Goal: Information Seeking & Learning: Get advice/opinions

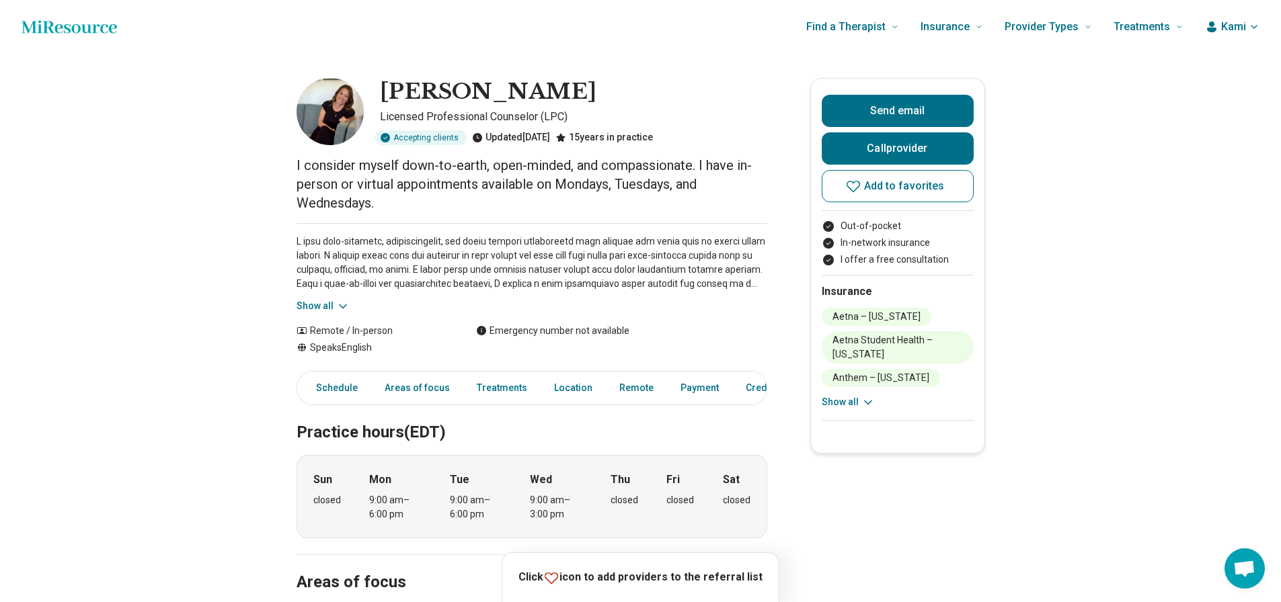
click at [323, 300] on button "Show all" at bounding box center [323, 306] width 53 height 14
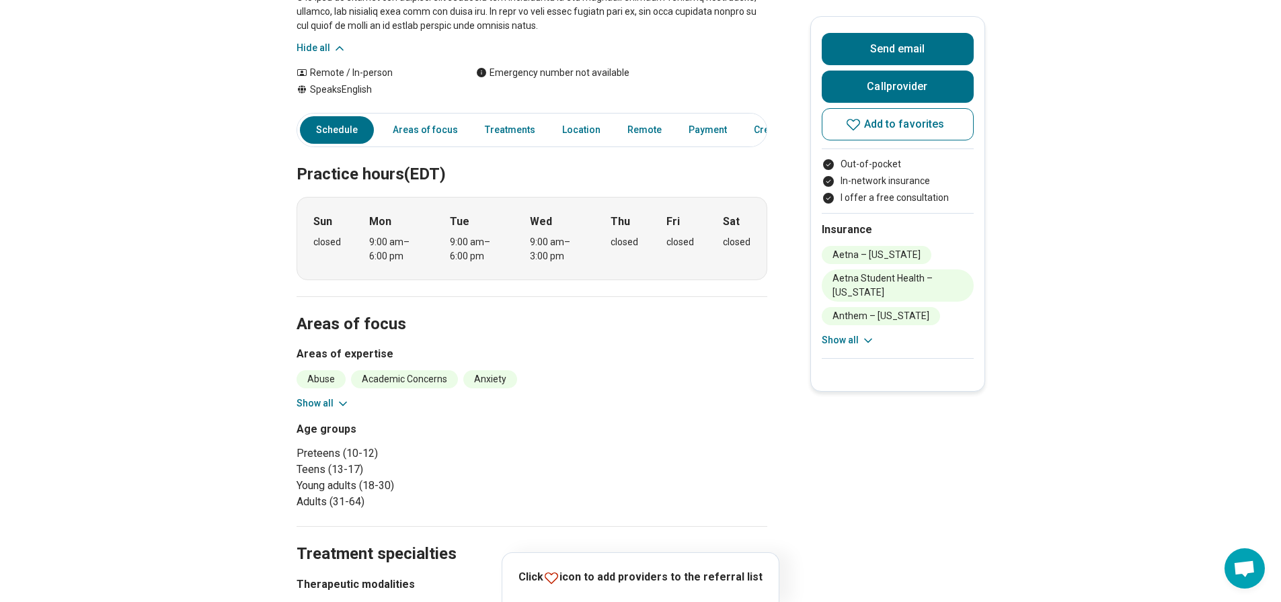
scroll to position [538, 0]
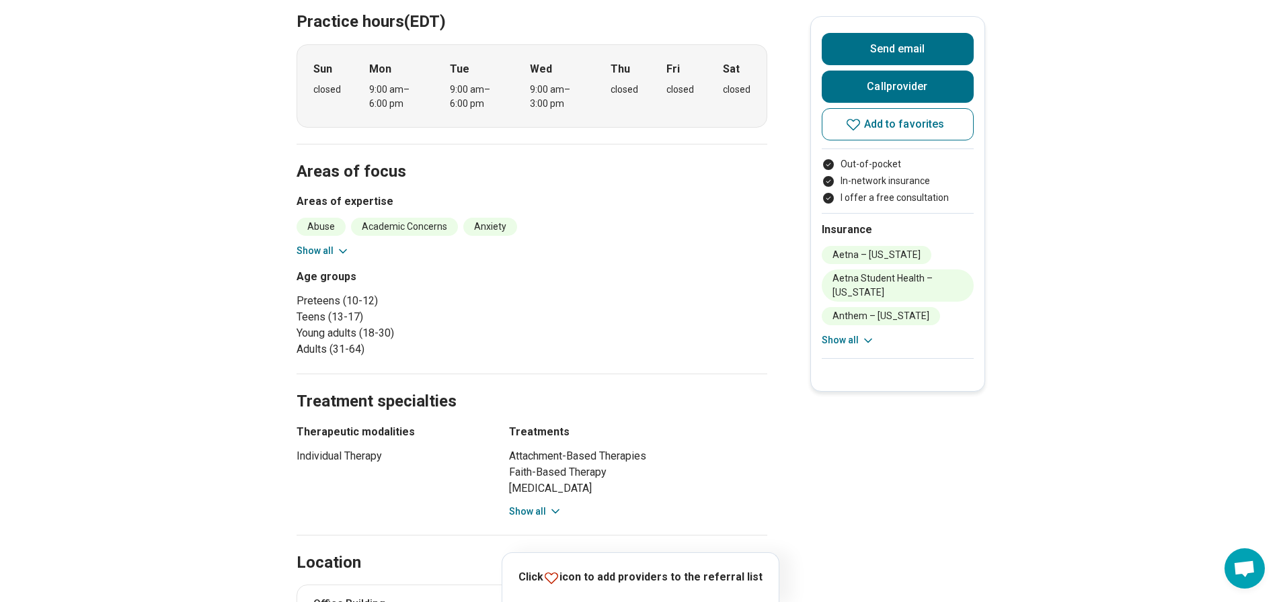
click at [317, 251] on button "Show all" at bounding box center [323, 251] width 53 height 14
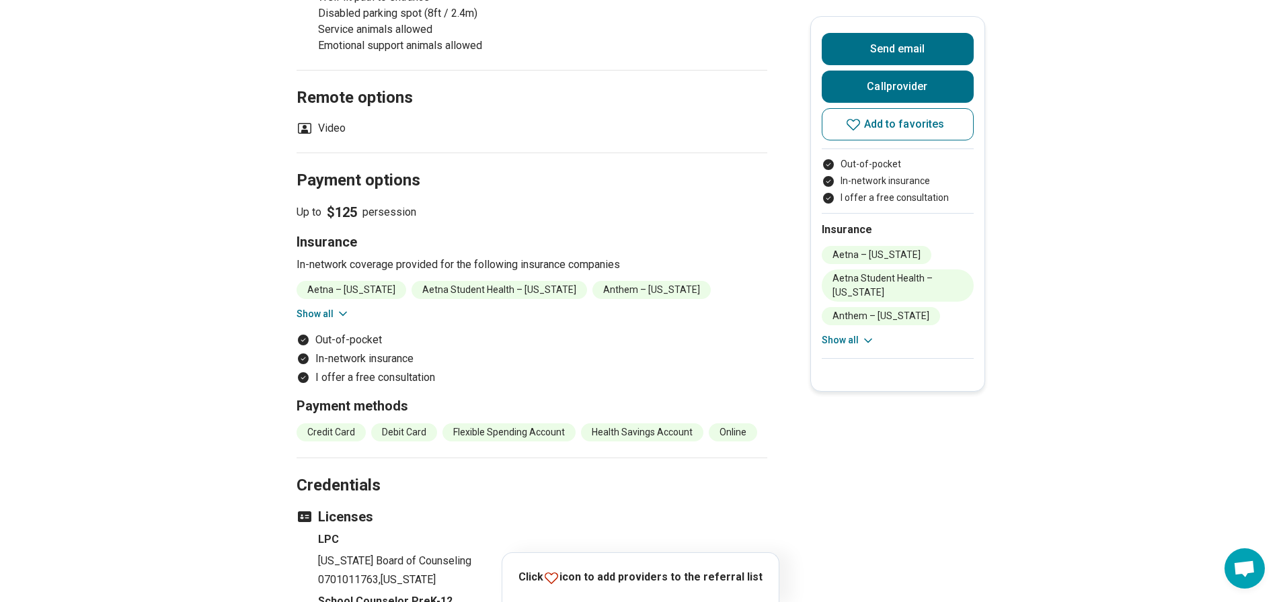
scroll to position [1614, 0]
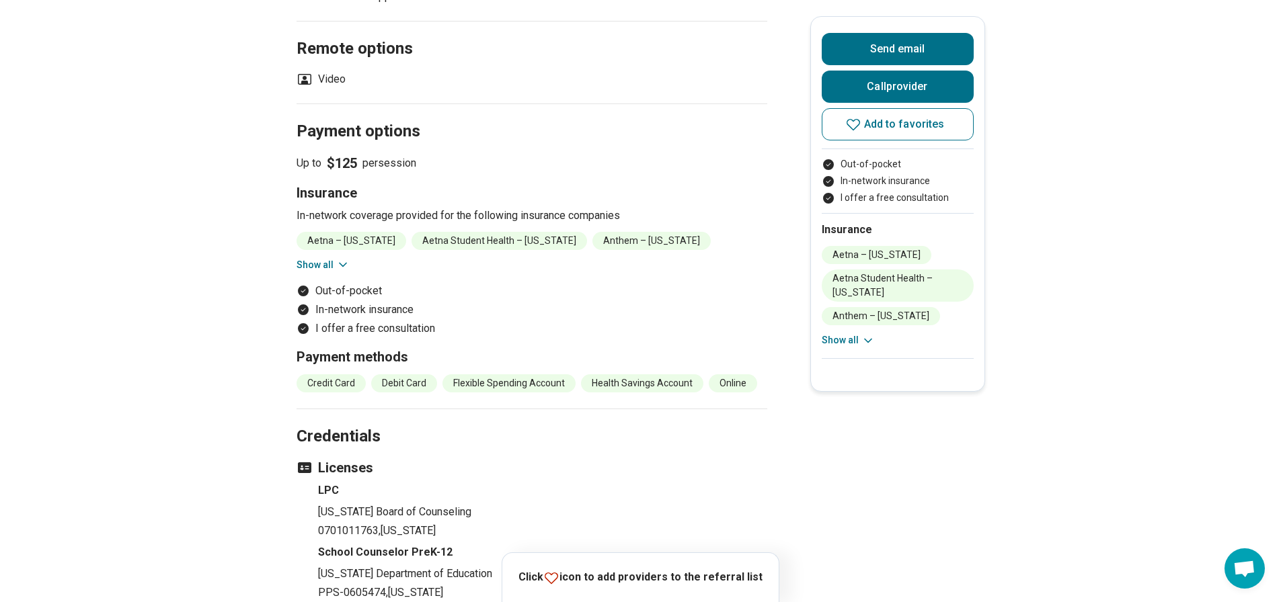
click at [323, 258] on button "Show all" at bounding box center [323, 265] width 53 height 14
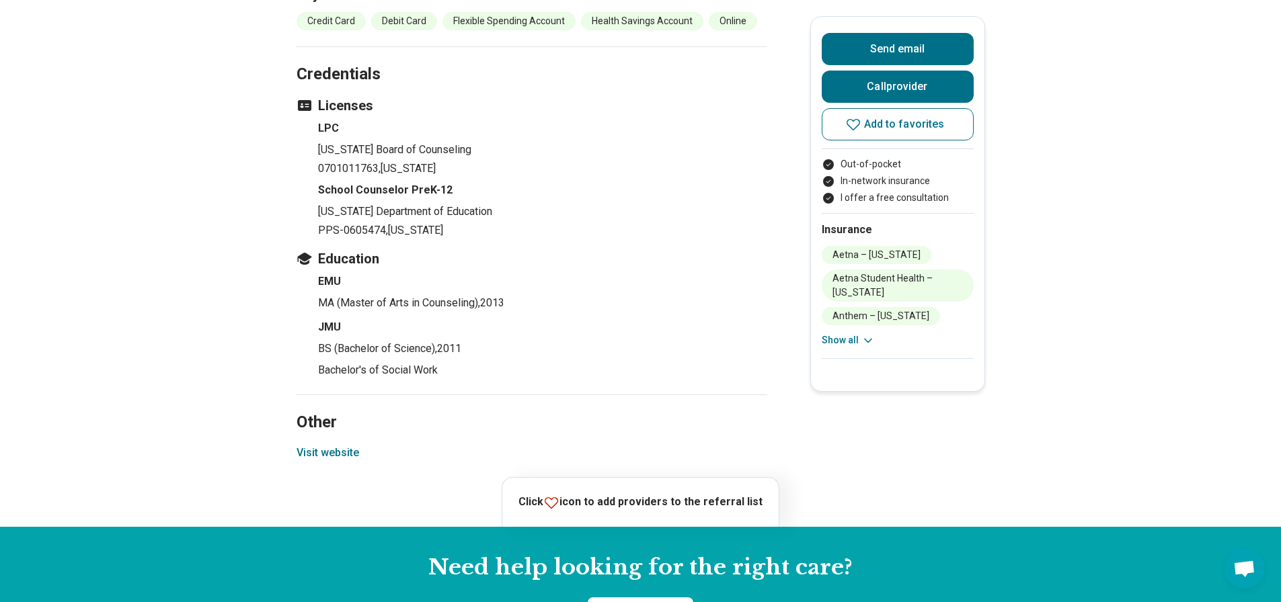
scroll to position [2085, 0]
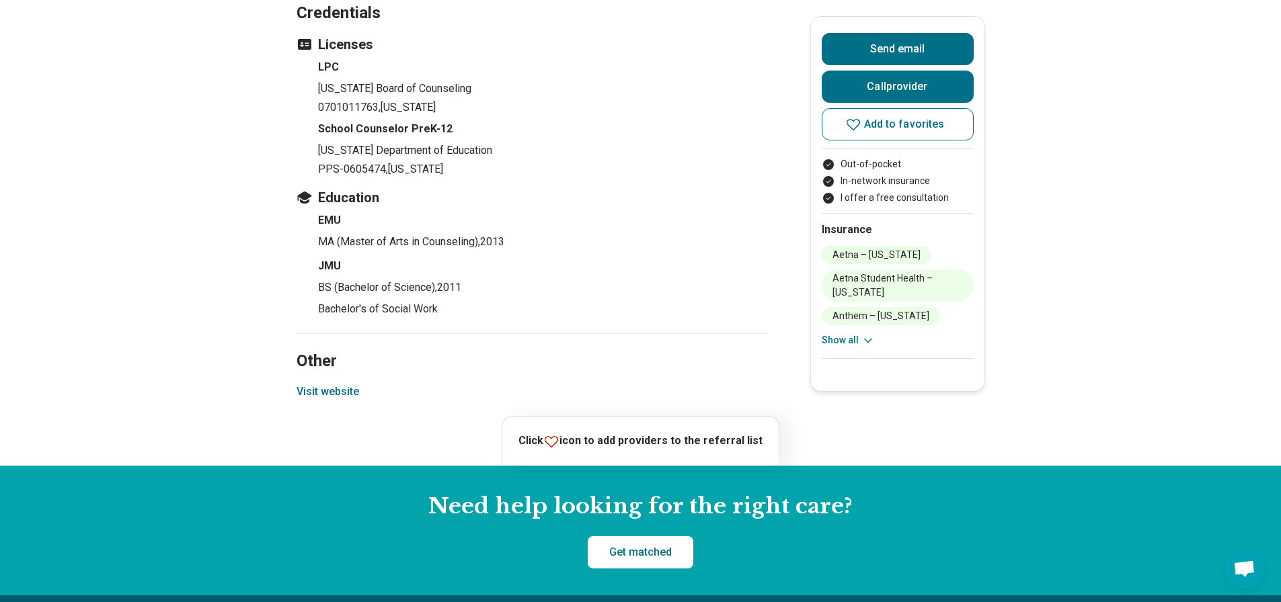
click at [322, 385] on button "Visit website" at bounding box center [328, 392] width 63 height 16
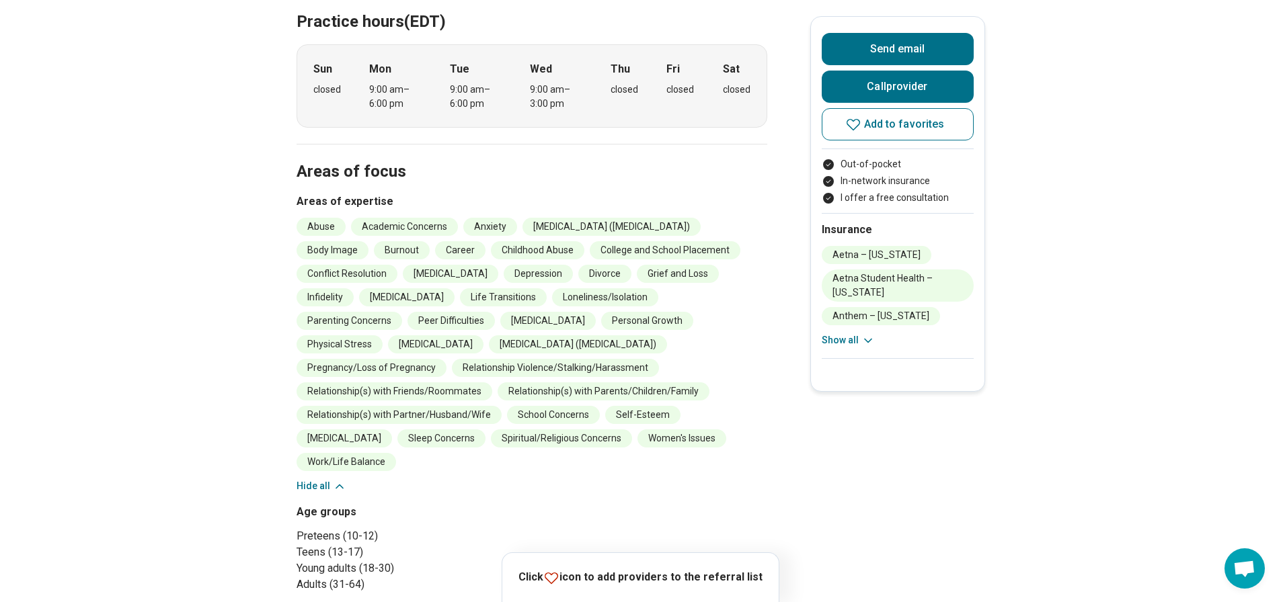
scroll to position [134, 0]
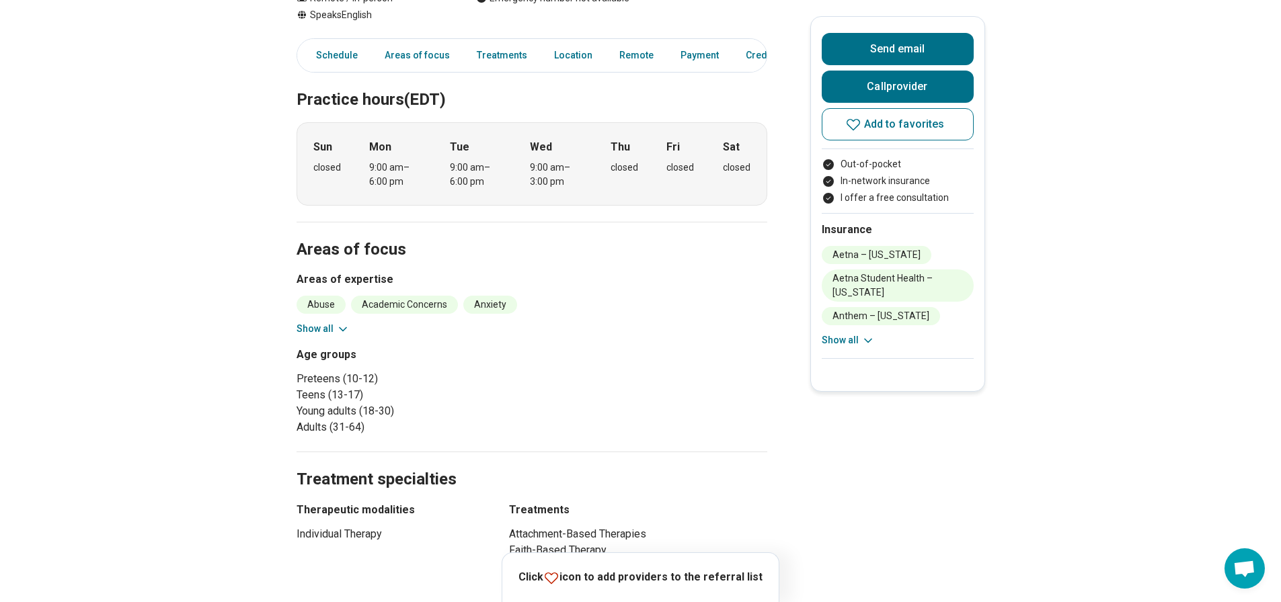
scroll to position [336, 0]
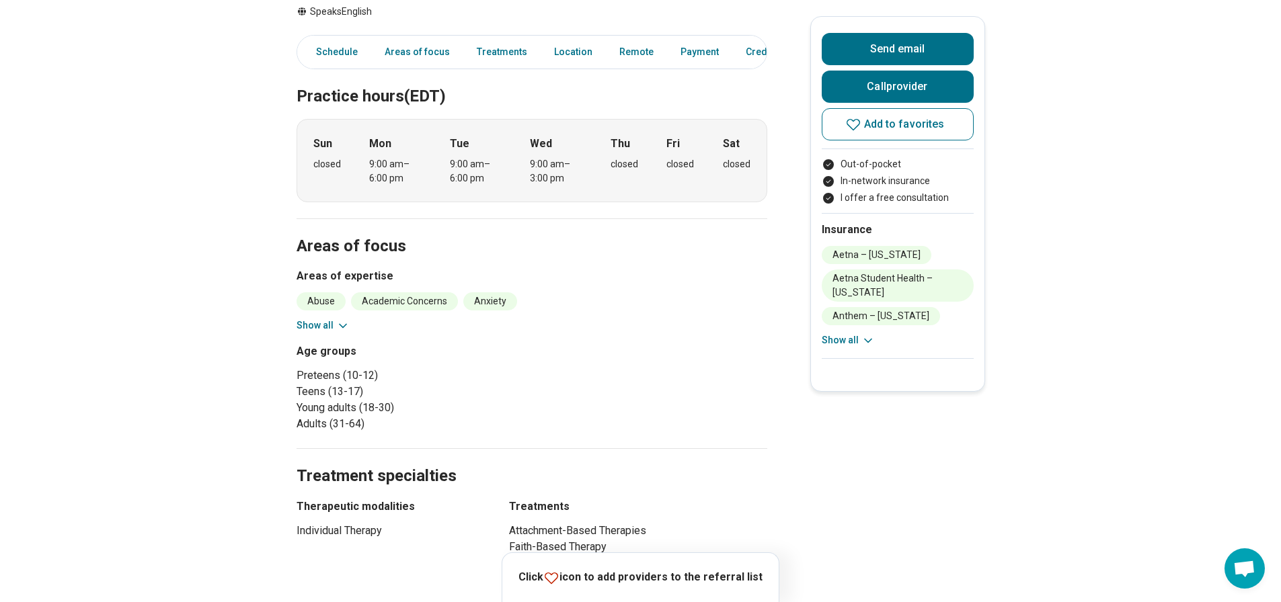
click at [308, 329] on button "Show all" at bounding box center [323, 326] width 53 height 14
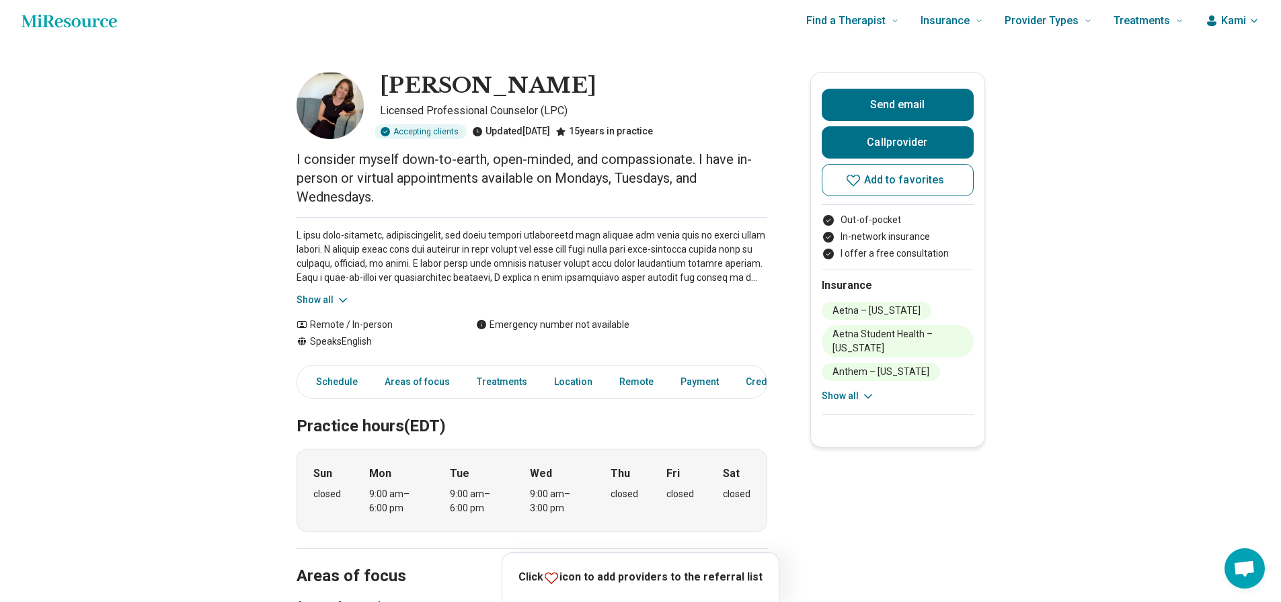
scroll to position [0, 0]
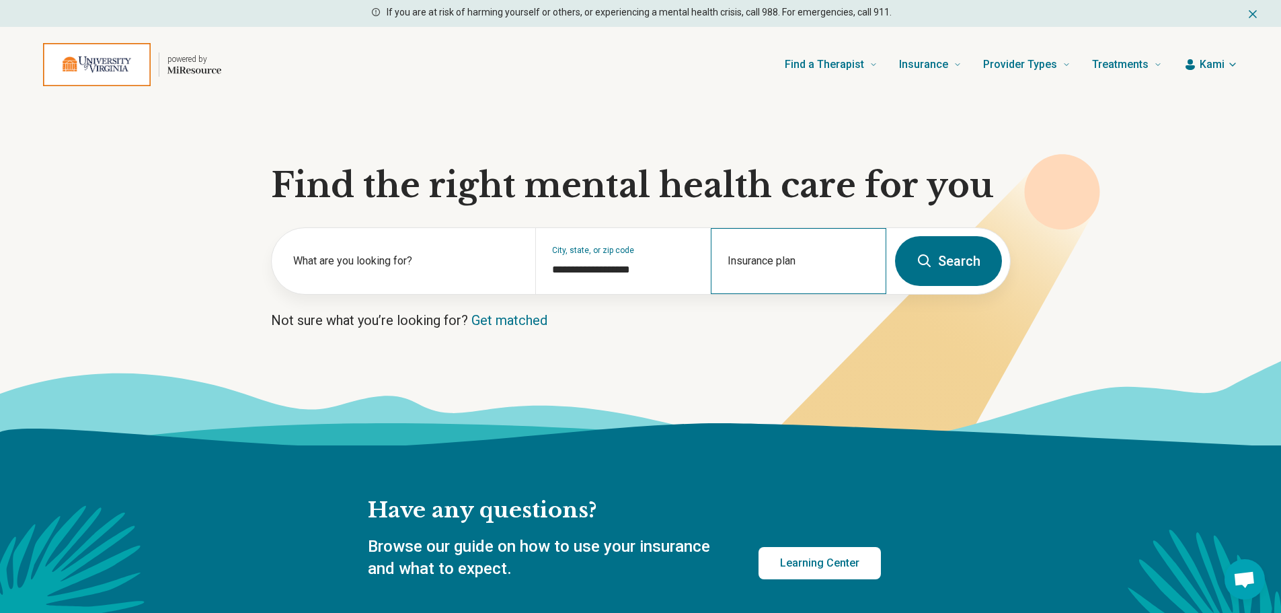
click at [772, 262] on div "Insurance plan" at bounding box center [799, 261] width 176 height 66
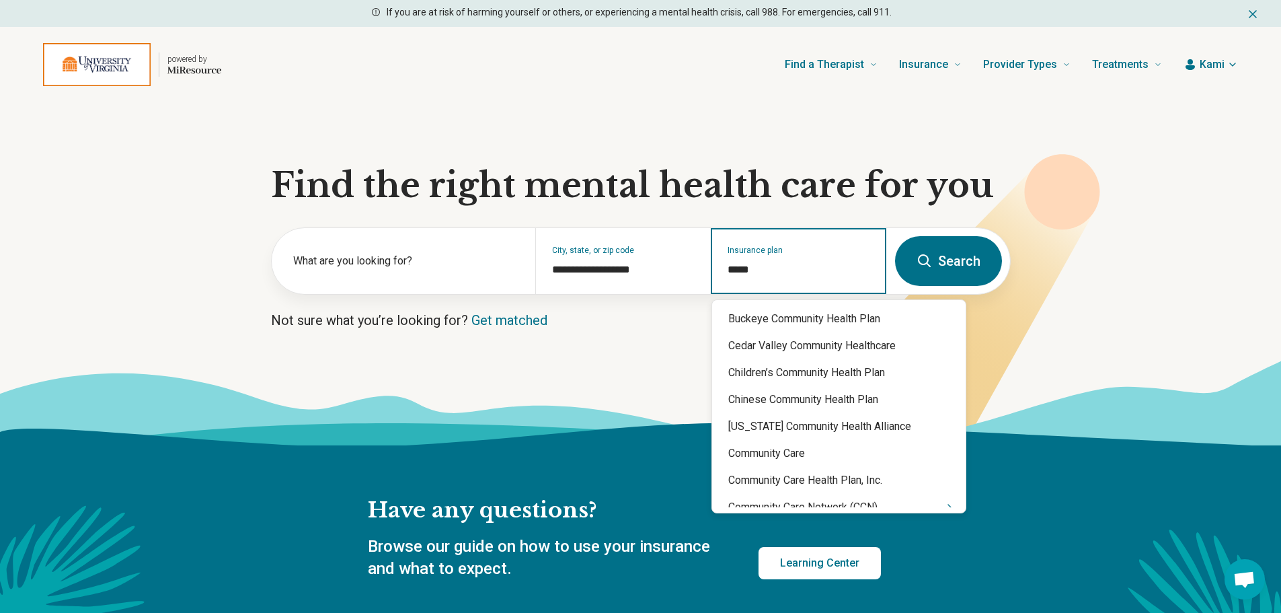
type input "******"
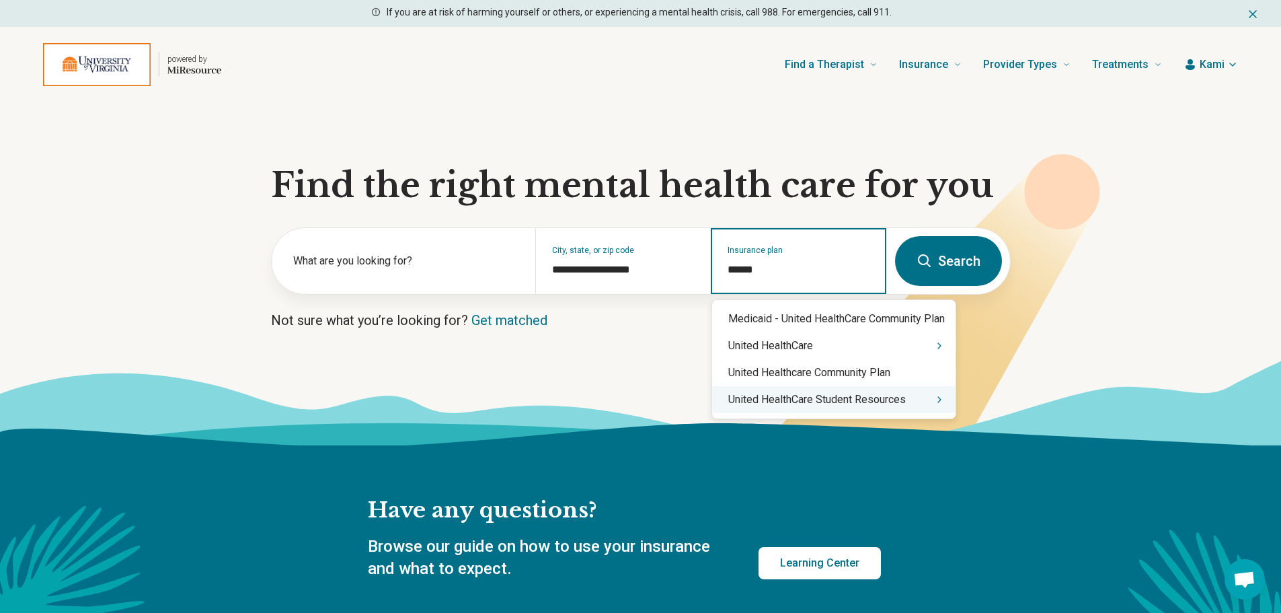
click at [748, 404] on div "United HealthCare Student Resources" at bounding box center [833, 399] width 243 height 27
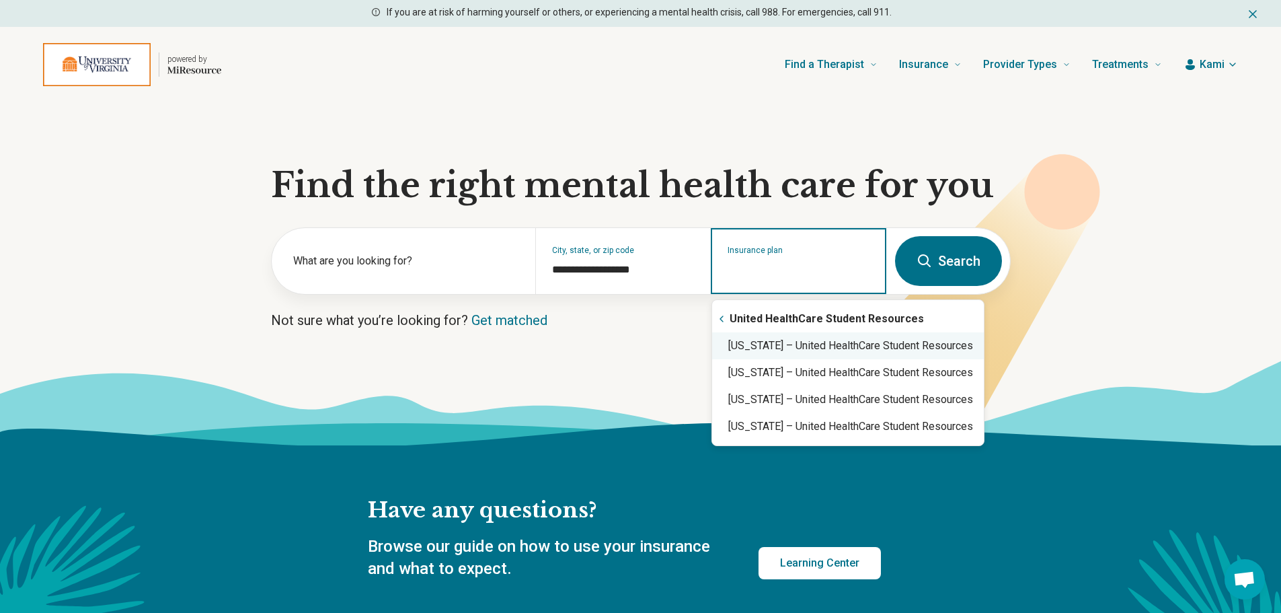
click at [777, 340] on div "Virginia – United HealthCare Student Resources" at bounding box center [848, 345] width 272 height 27
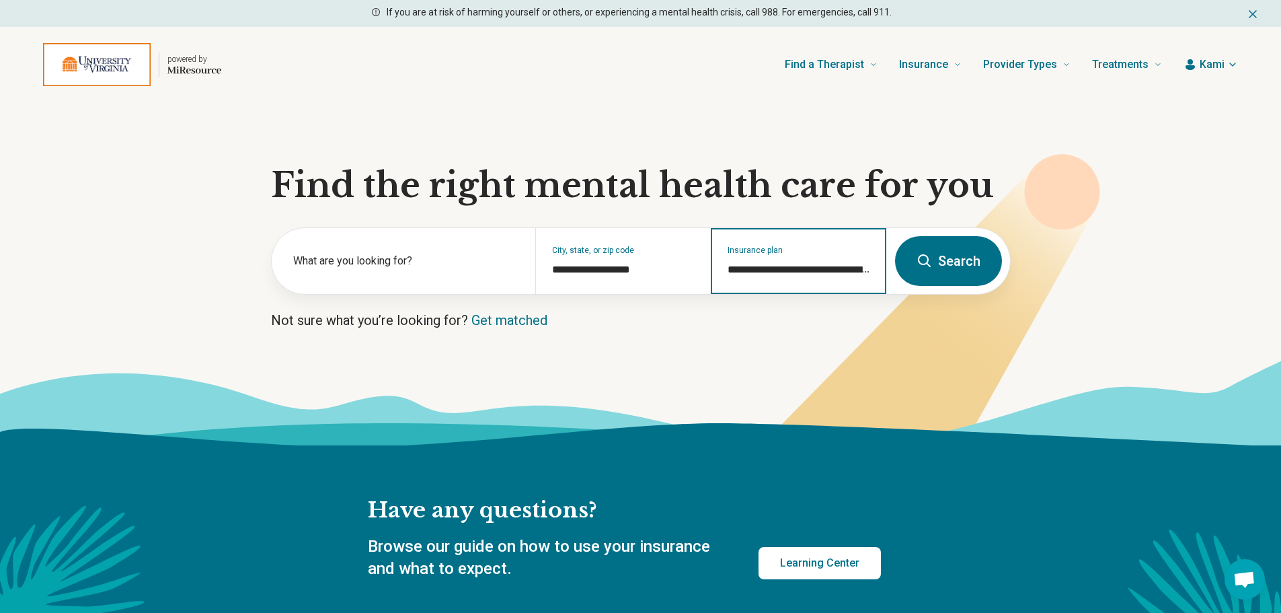
type input "**********"
click at [952, 254] on button "Search" at bounding box center [948, 261] width 107 height 50
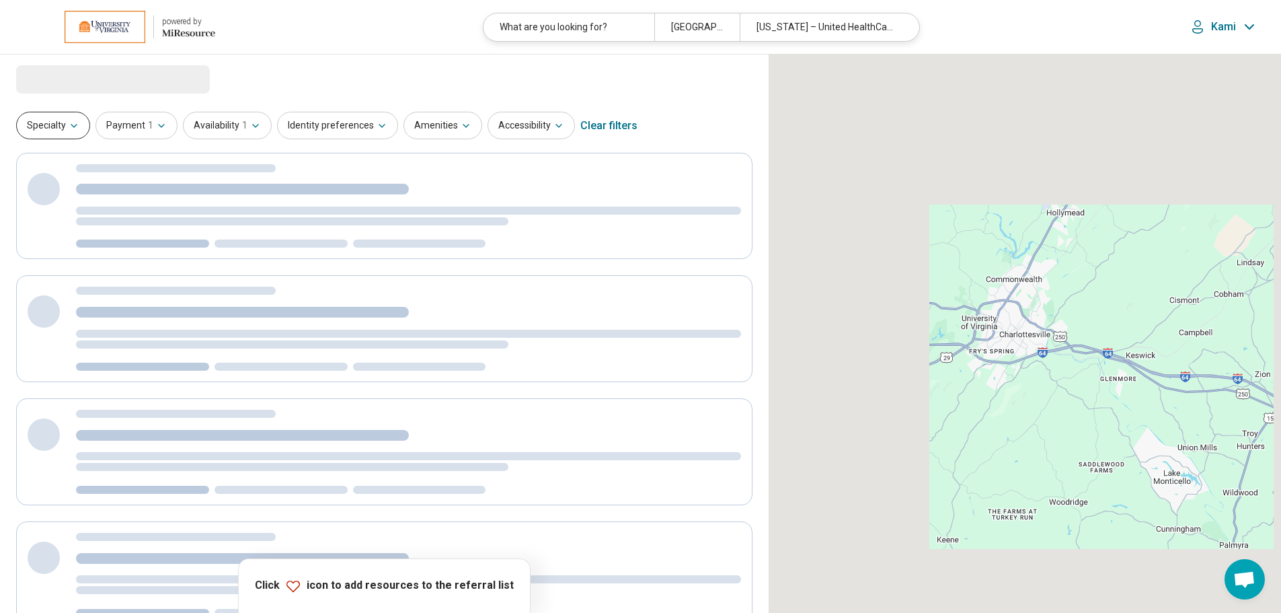
select select "***"
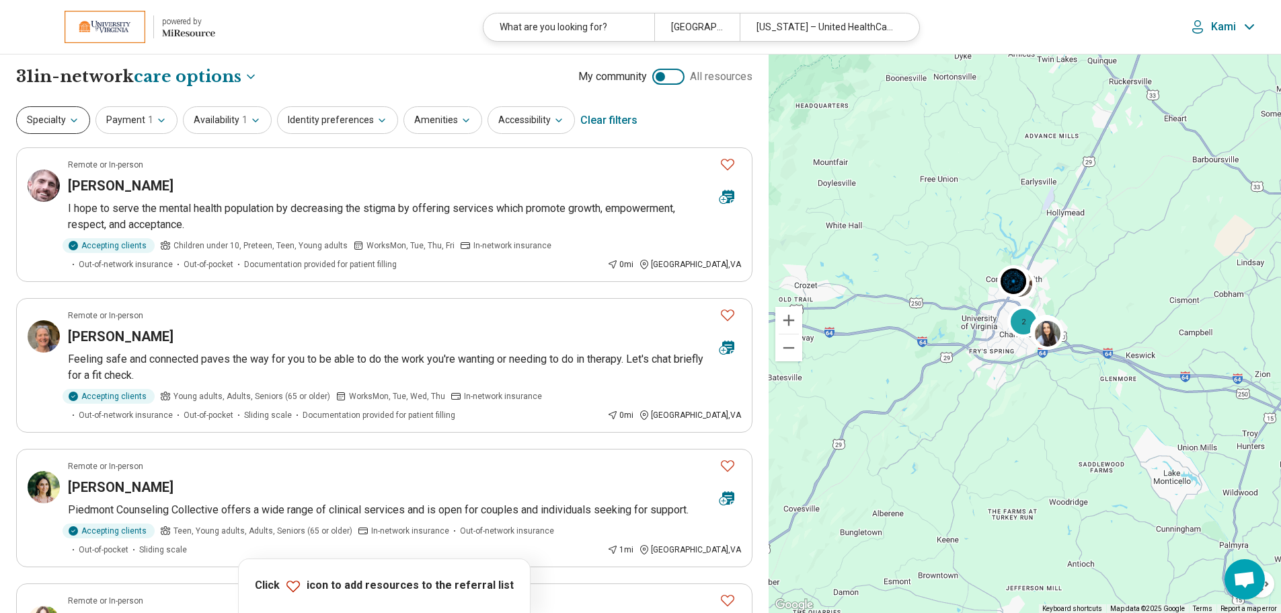
click at [61, 126] on button "Specialty" at bounding box center [53, 120] width 74 height 28
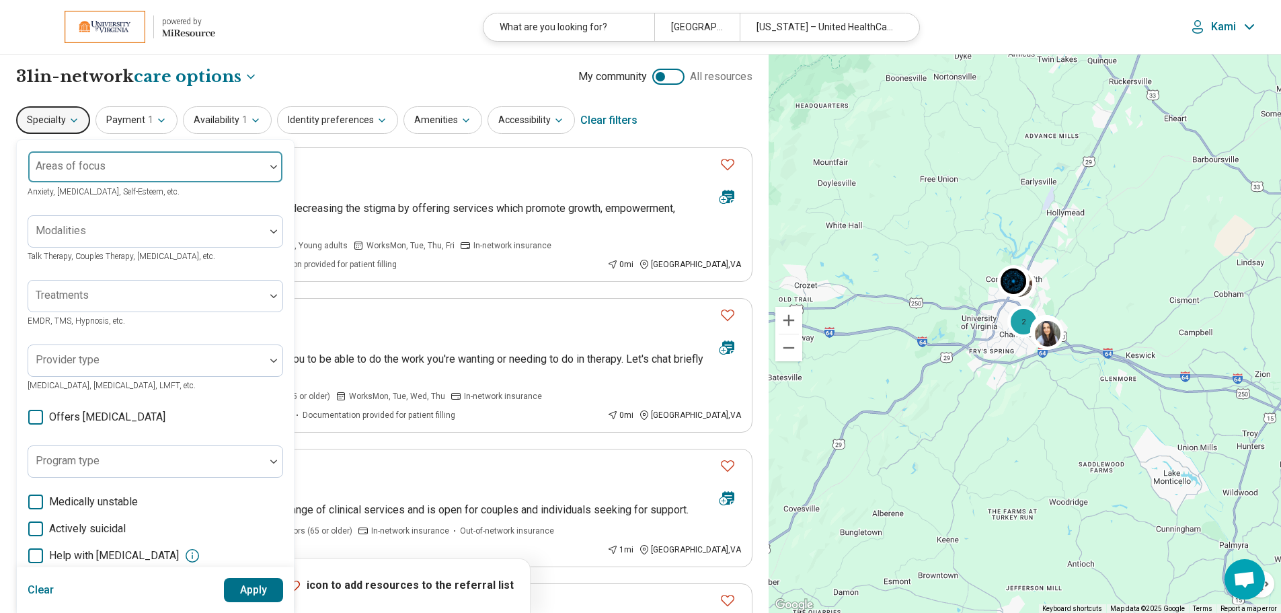
click at [118, 167] on div at bounding box center [147, 172] width 226 height 19
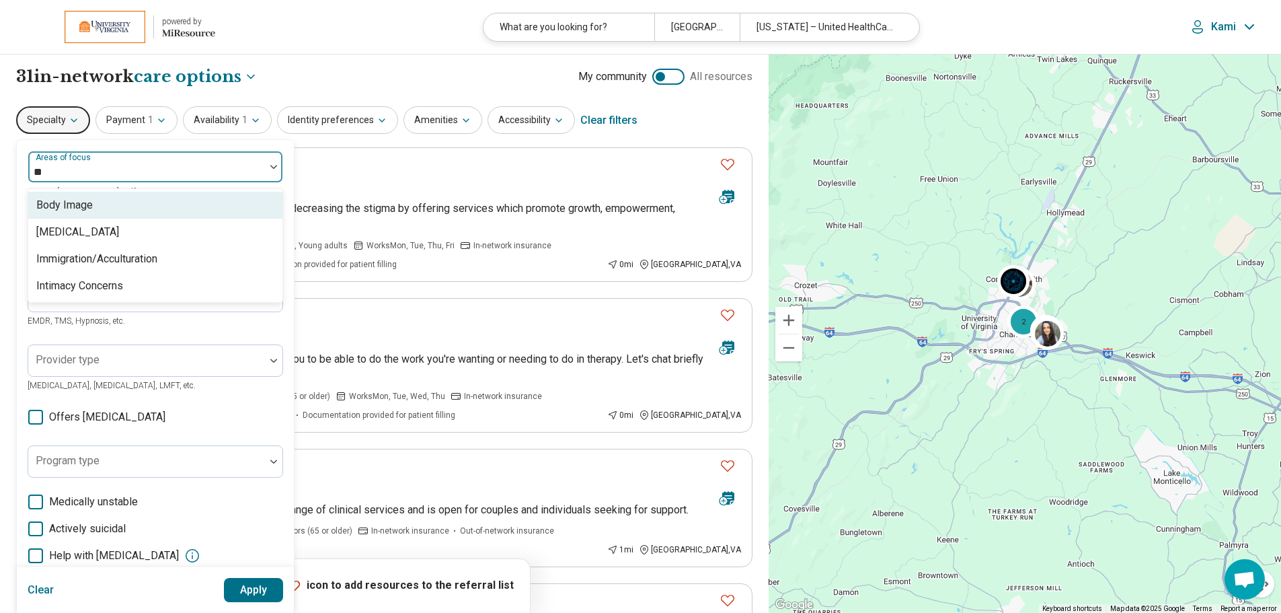
type input "***"
click at [183, 202] on div "Immigration/Acculturation" at bounding box center [155, 205] width 254 height 27
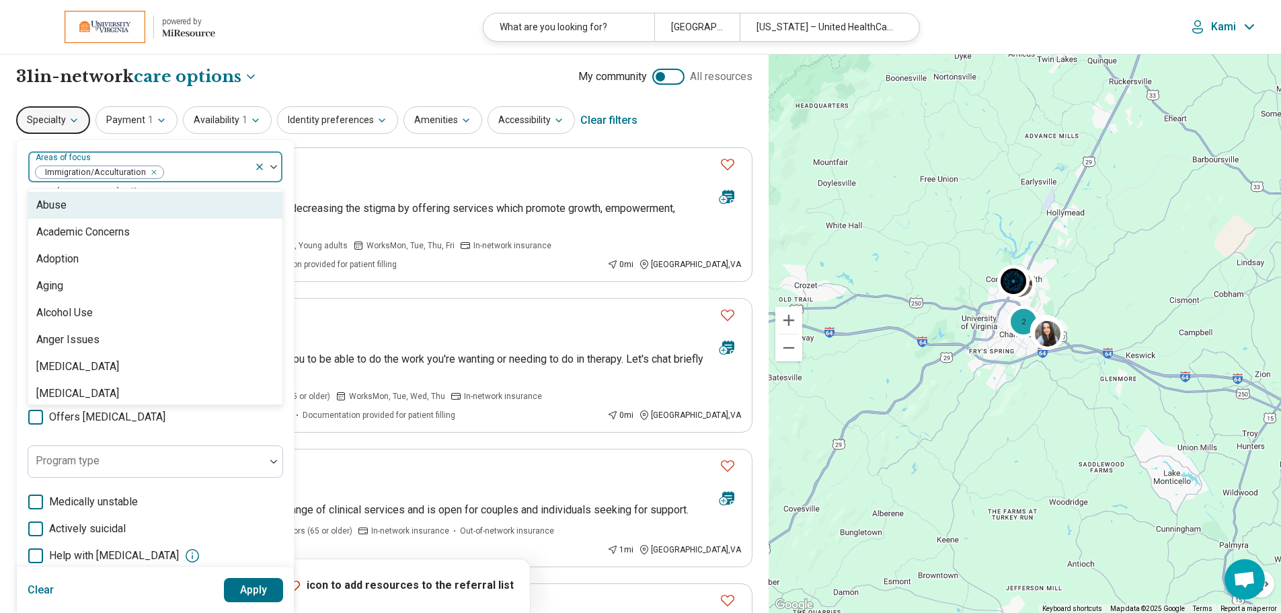
click at [205, 173] on div at bounding box center [207, 172] width 84 height 19
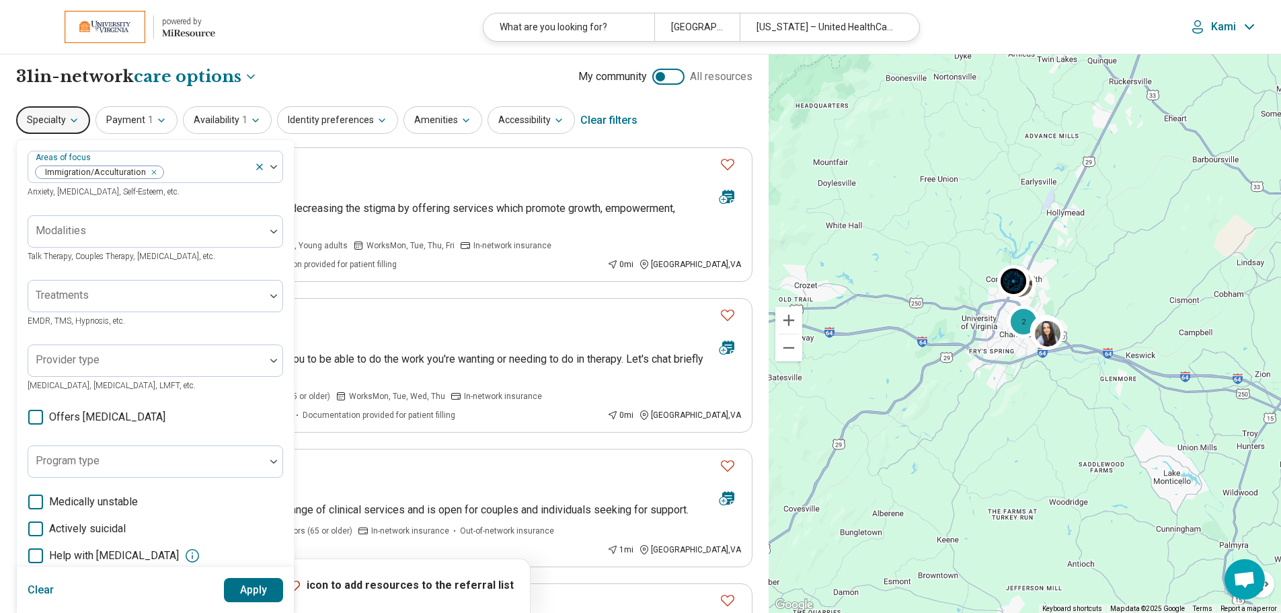
click at [247, 590] on button "Apply" at bounding box center [254, 590] width 60 height 24
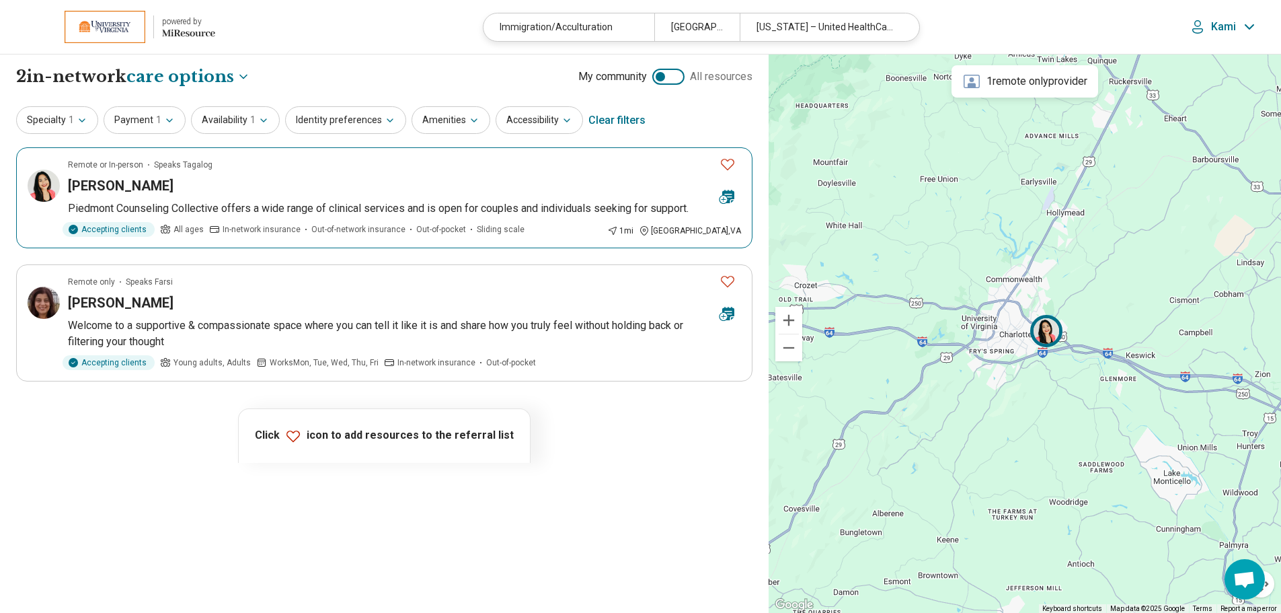
click at [229, 208] on p "Piedmont Counseling Collective offers a wide range of clinical services and is …" at bounding box center [404, 208] width 673 height 16
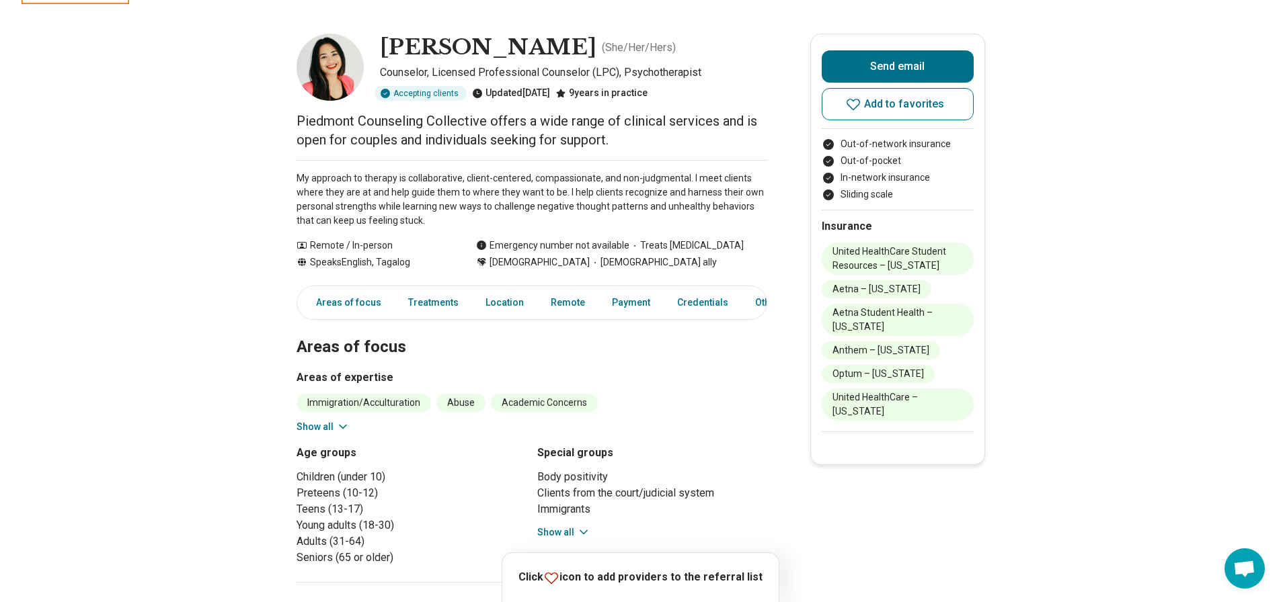
scroll to position [67, 0]
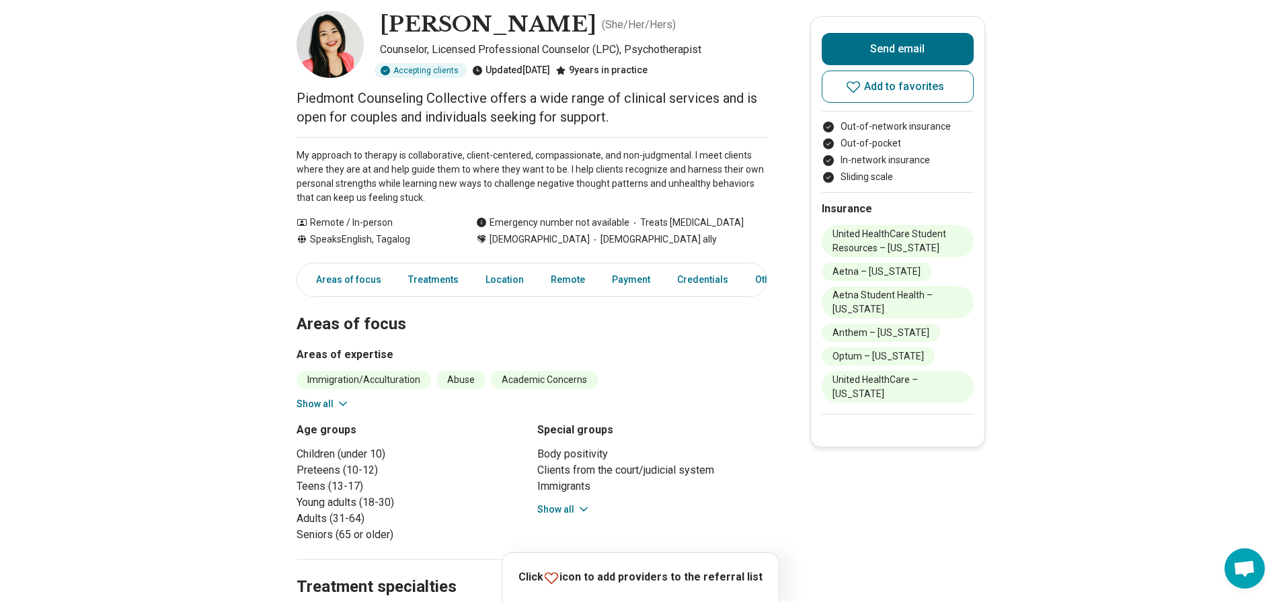
click at [326, 401] on button "Show all" at bounding box center [323, 404] width 53 height 14
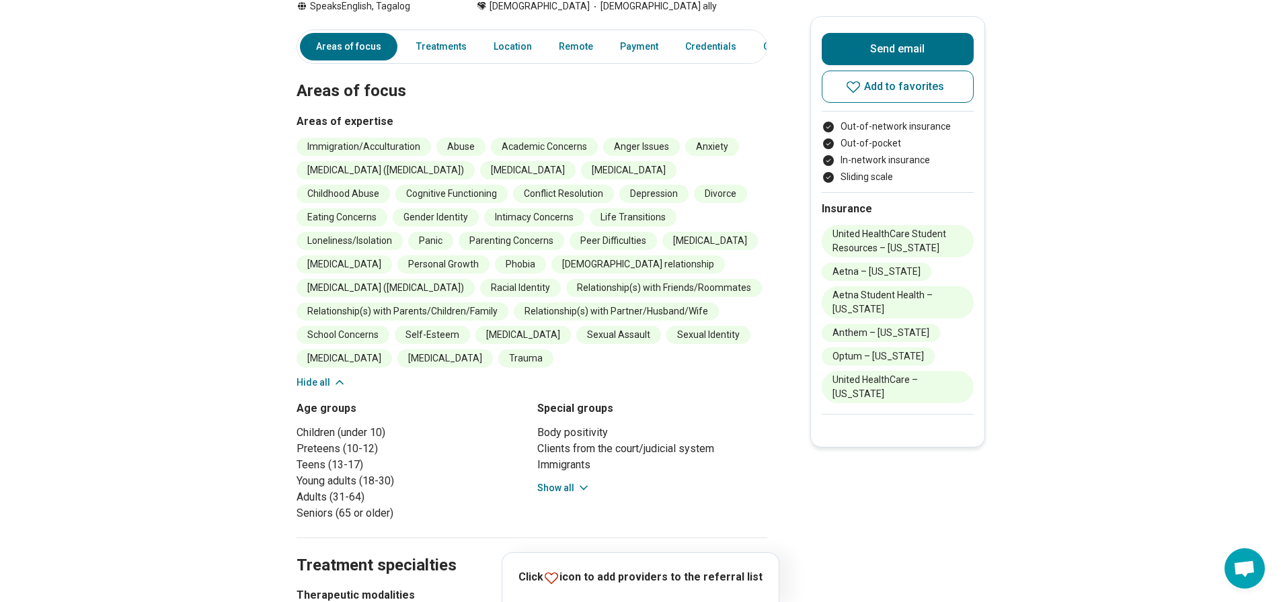
scroll to position [336, 0]
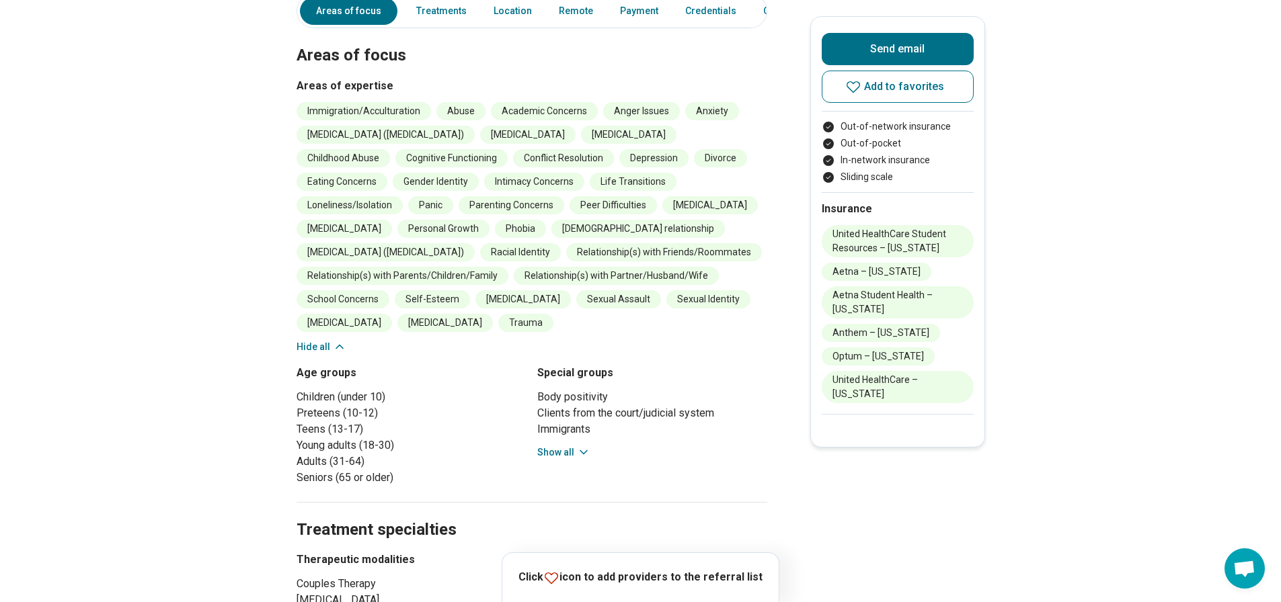
click at [580, 451] on icon at bounding box center [583, 452] width 13 height 13
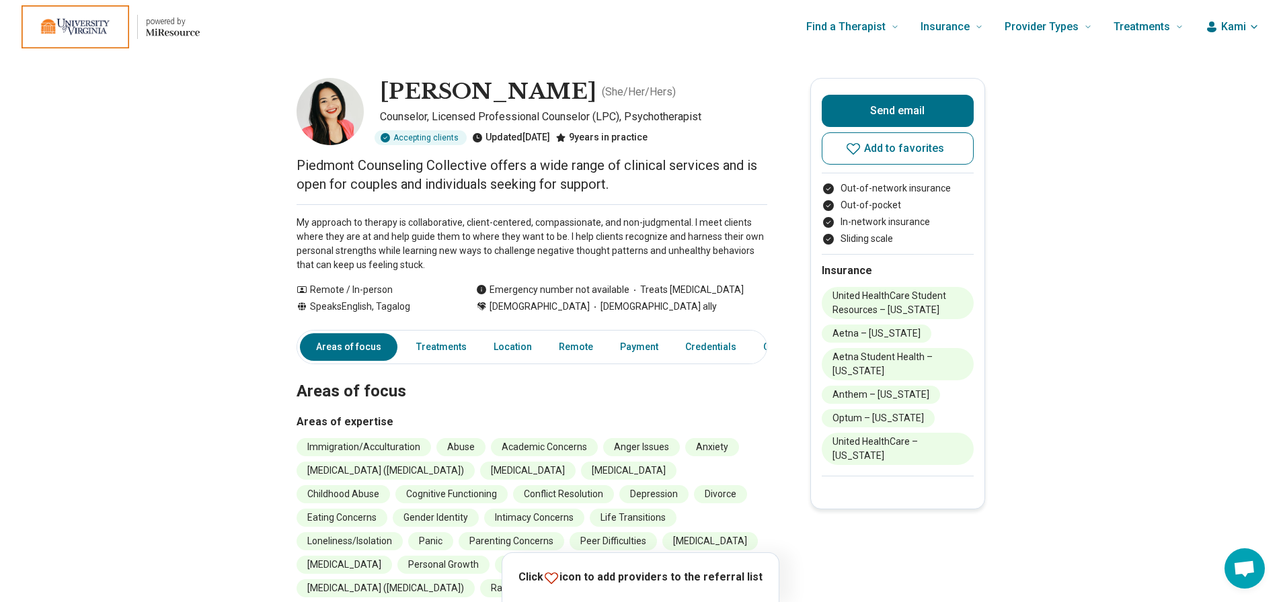
scroll to position [0, 0]
